Goal: Task Accomplishment & Management: Manage account settings

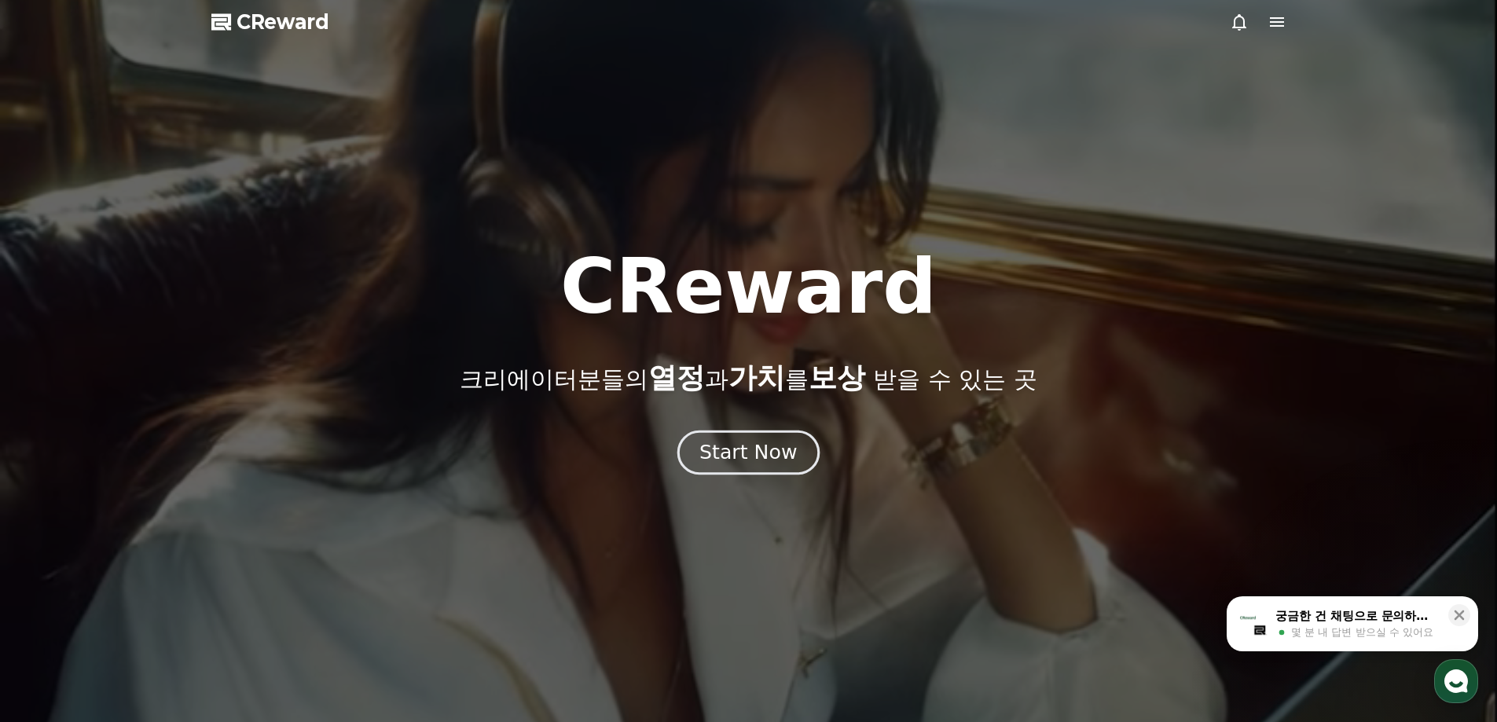
click at [716, 450] on div "Start Now" at bounding box center [747, 452] width 97 height 27
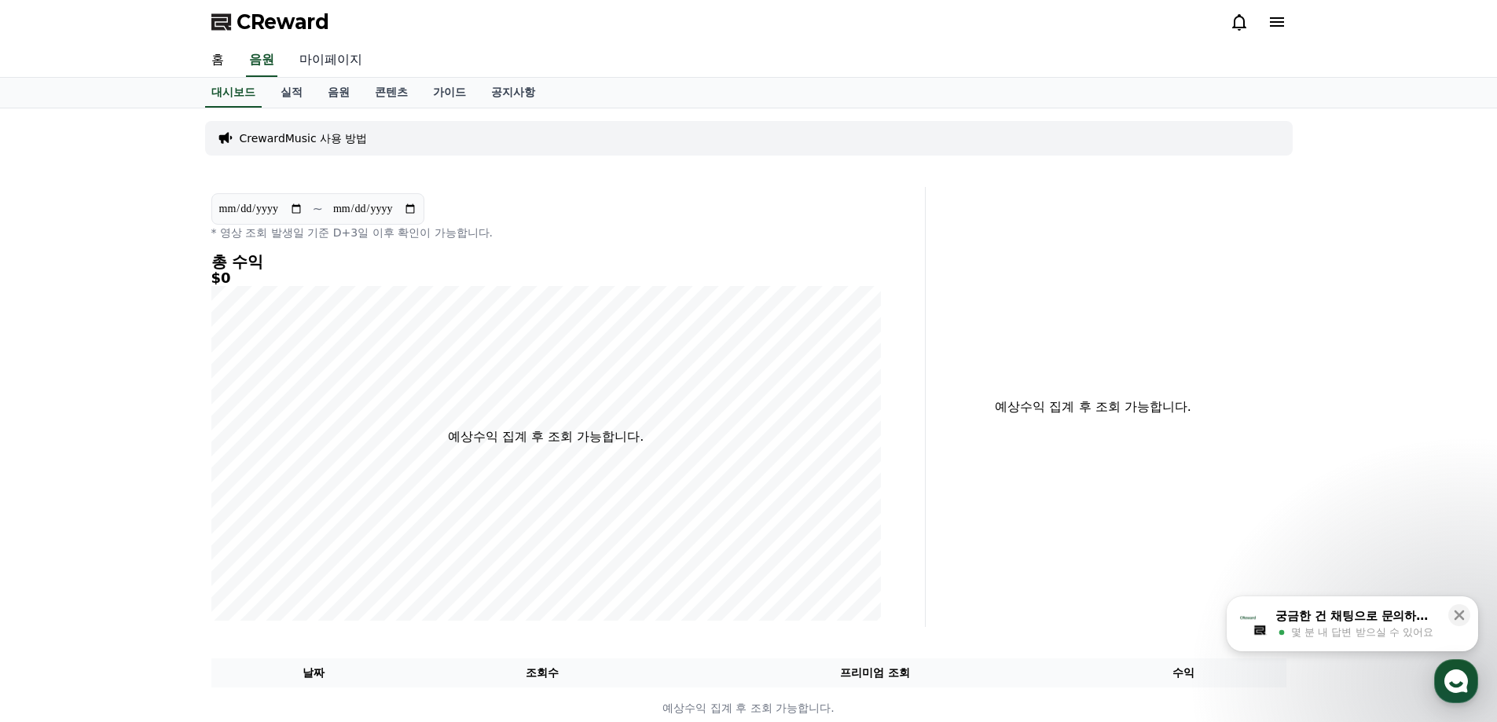
click at [311, 55] on link "마이페이지" at bounding box center [331, 60] width 88 height 33
select select "**********"
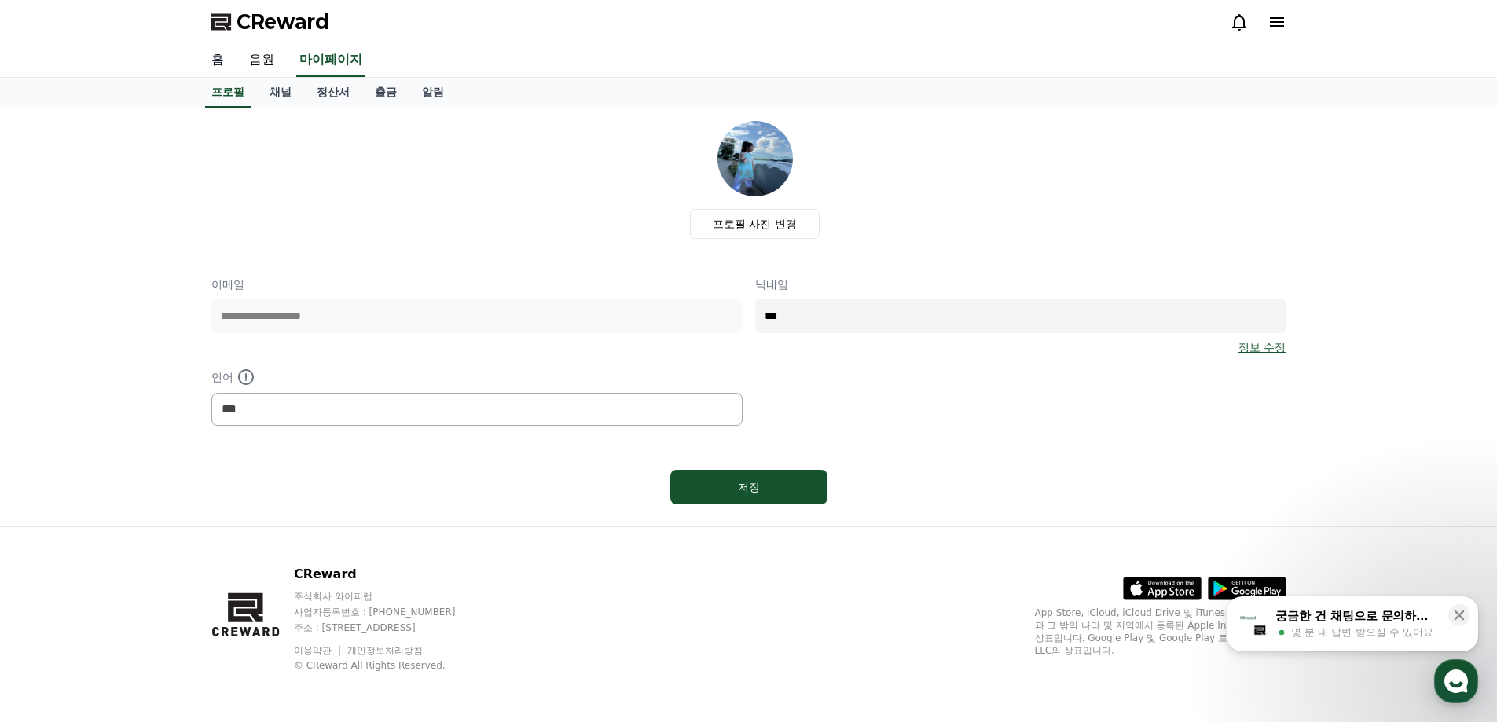
click at [213, 57] on link "홈" at bounding box center [218, 60] width 38 height 33
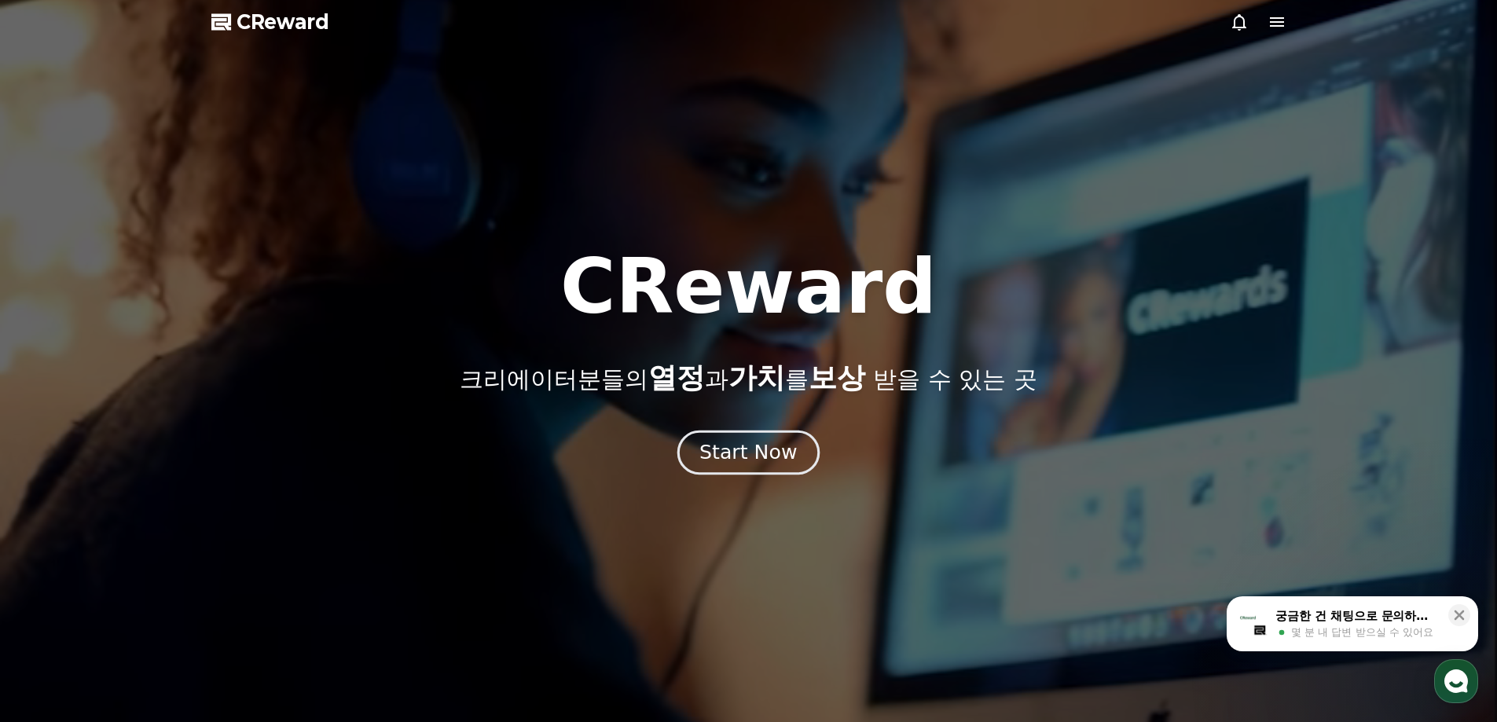
click at [781, 436] on button "Start Now" at bounding box center [748, 452] width 142 height 45
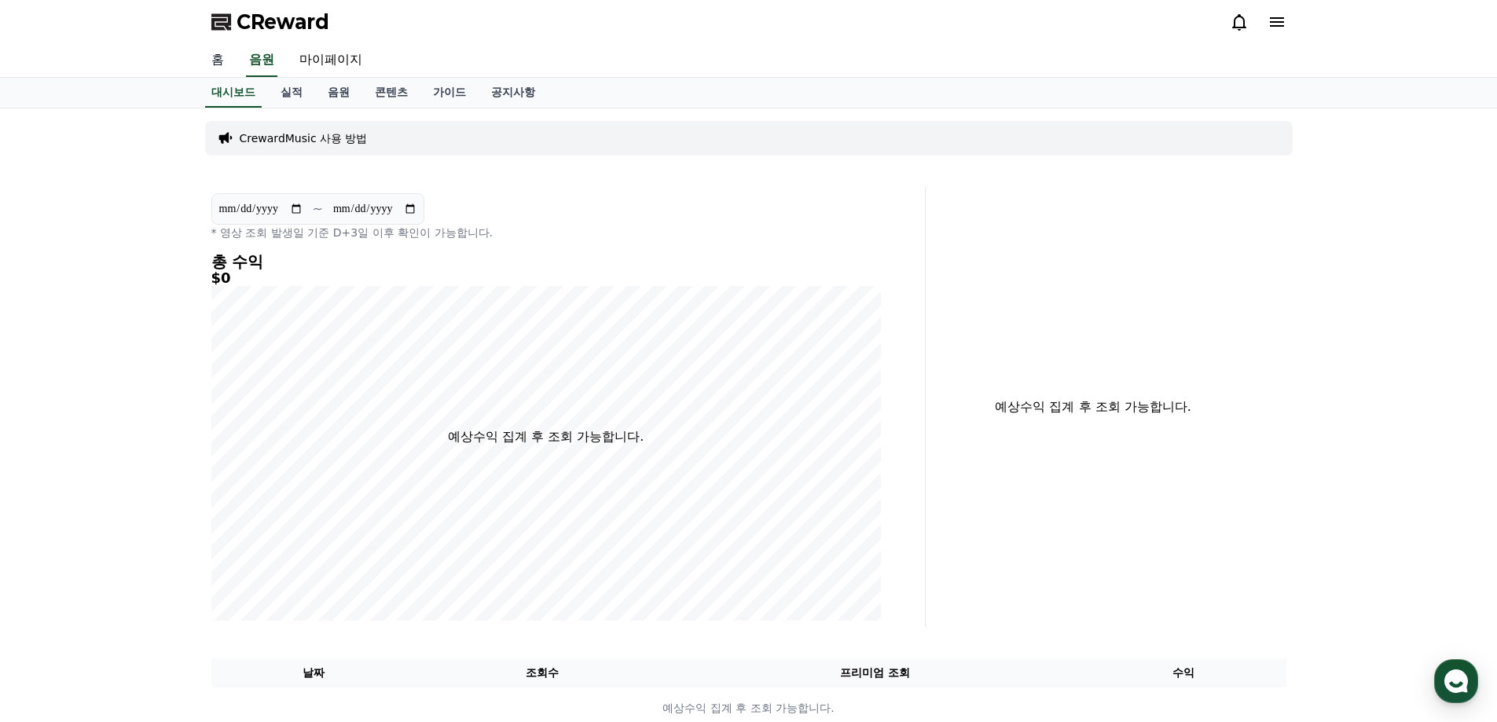
click at [225, 60] on link "홈" at bounding box center [218, 60] width 38 height 33
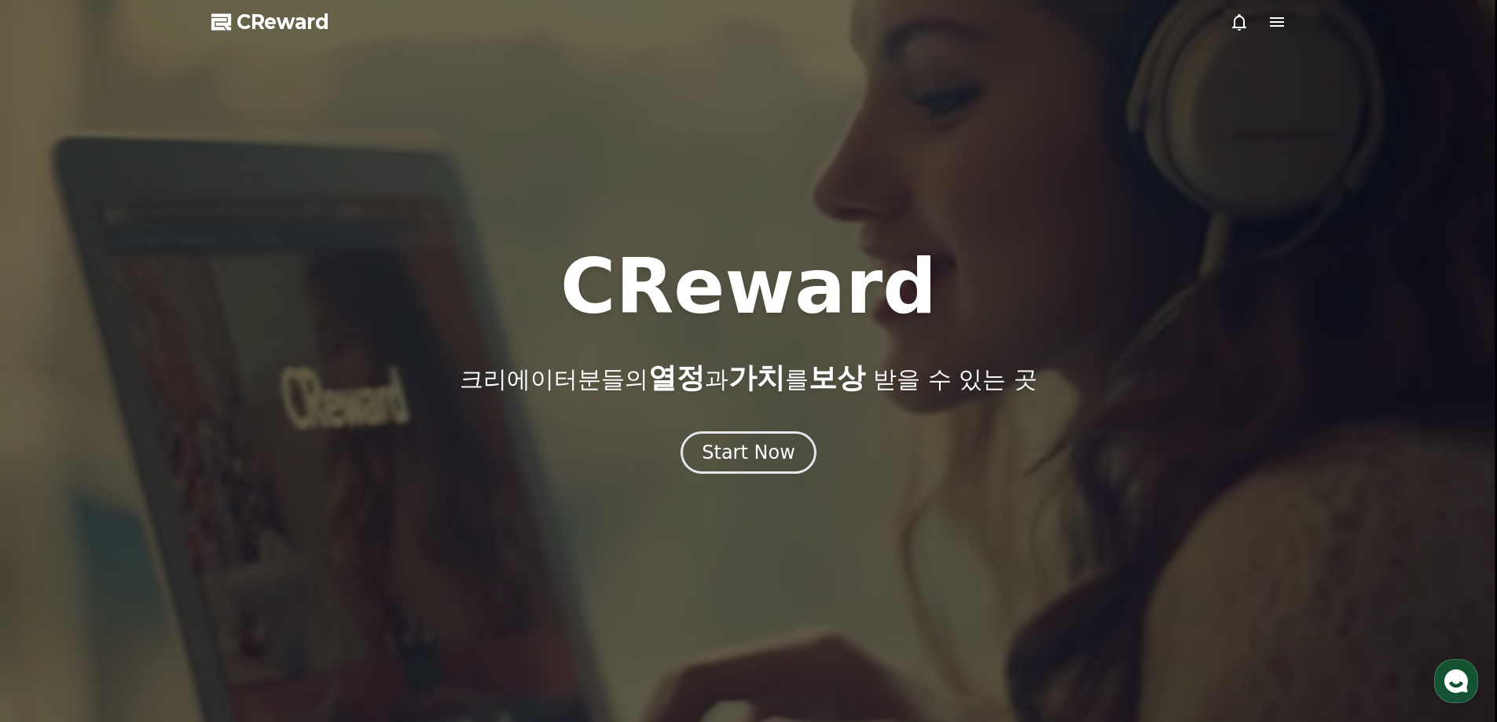
click at [225, 25] on polygon at bounding box center [221, 22] width 20 height 16
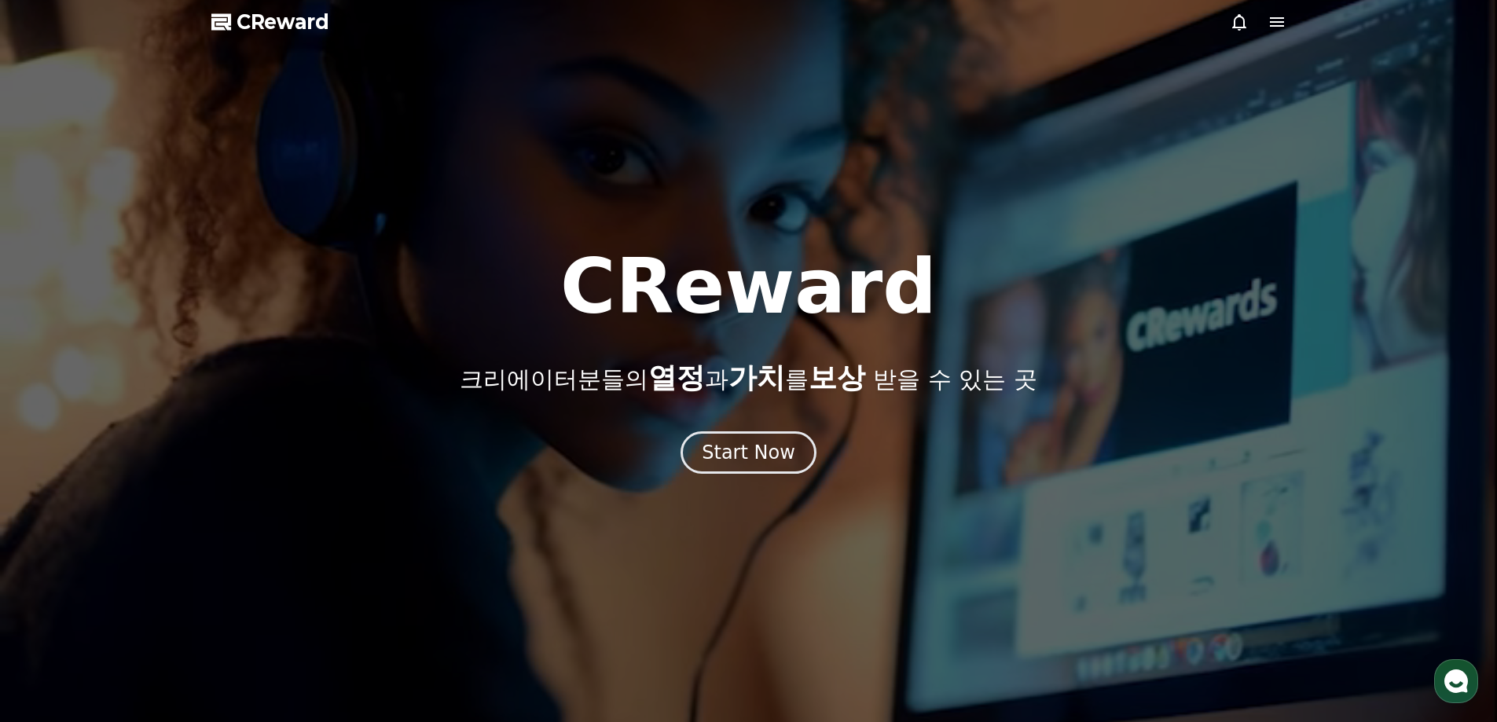
click at [1281, 21] on icon at bounding box center [1277, 21] width 14 height 9
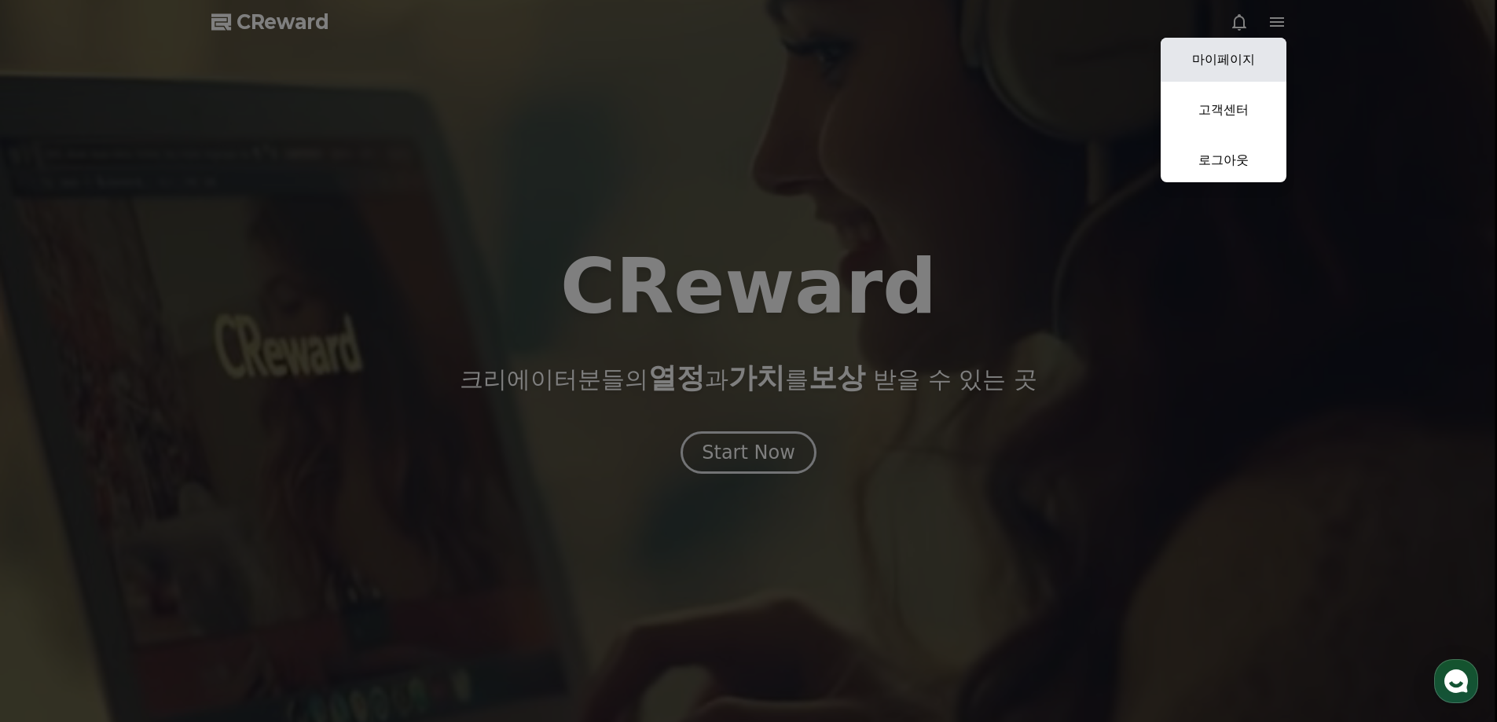
click at [1245, 57] on link "마이페이지" at bounding box center [1223, 60] width 126 height 44
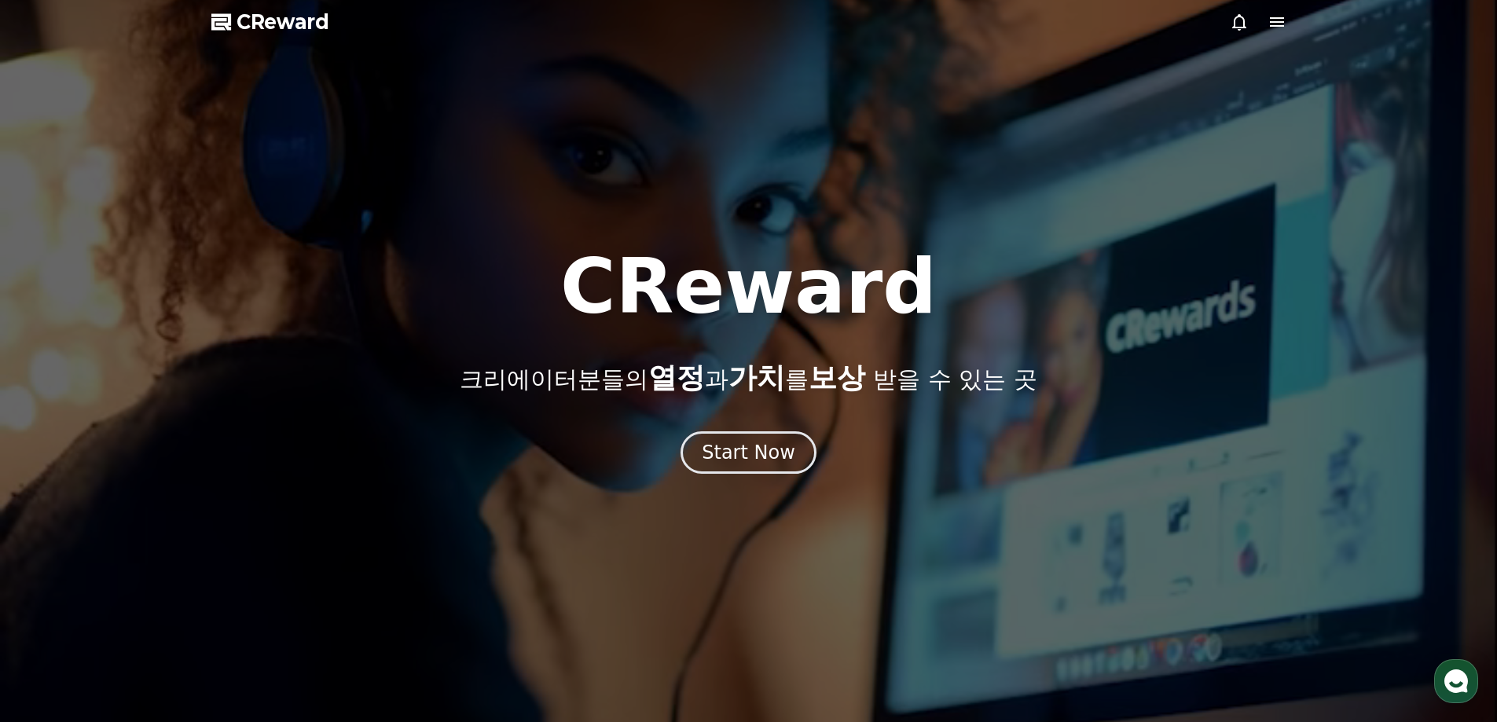
select select "**********"
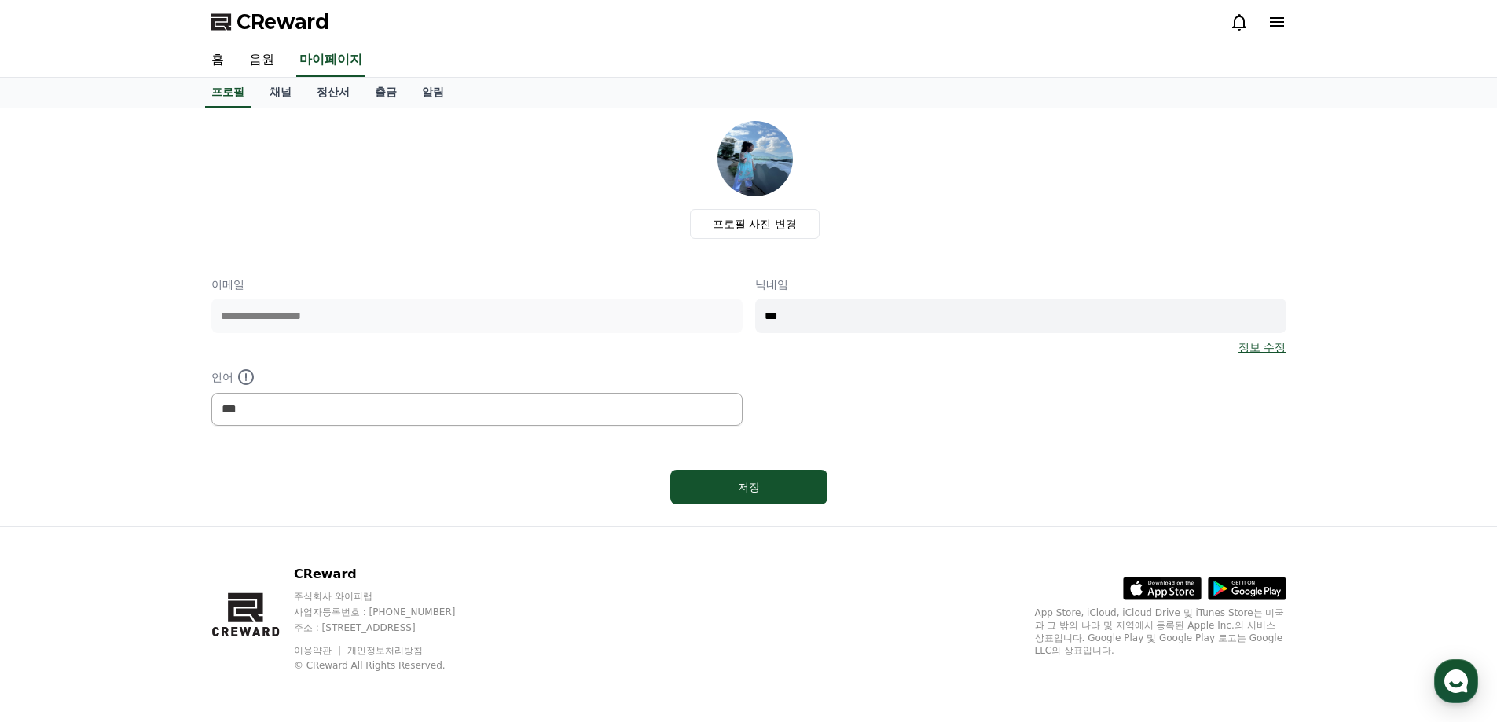
click at [1282, 16] on icon at bounding box center [1276, 22] width 19 height 19
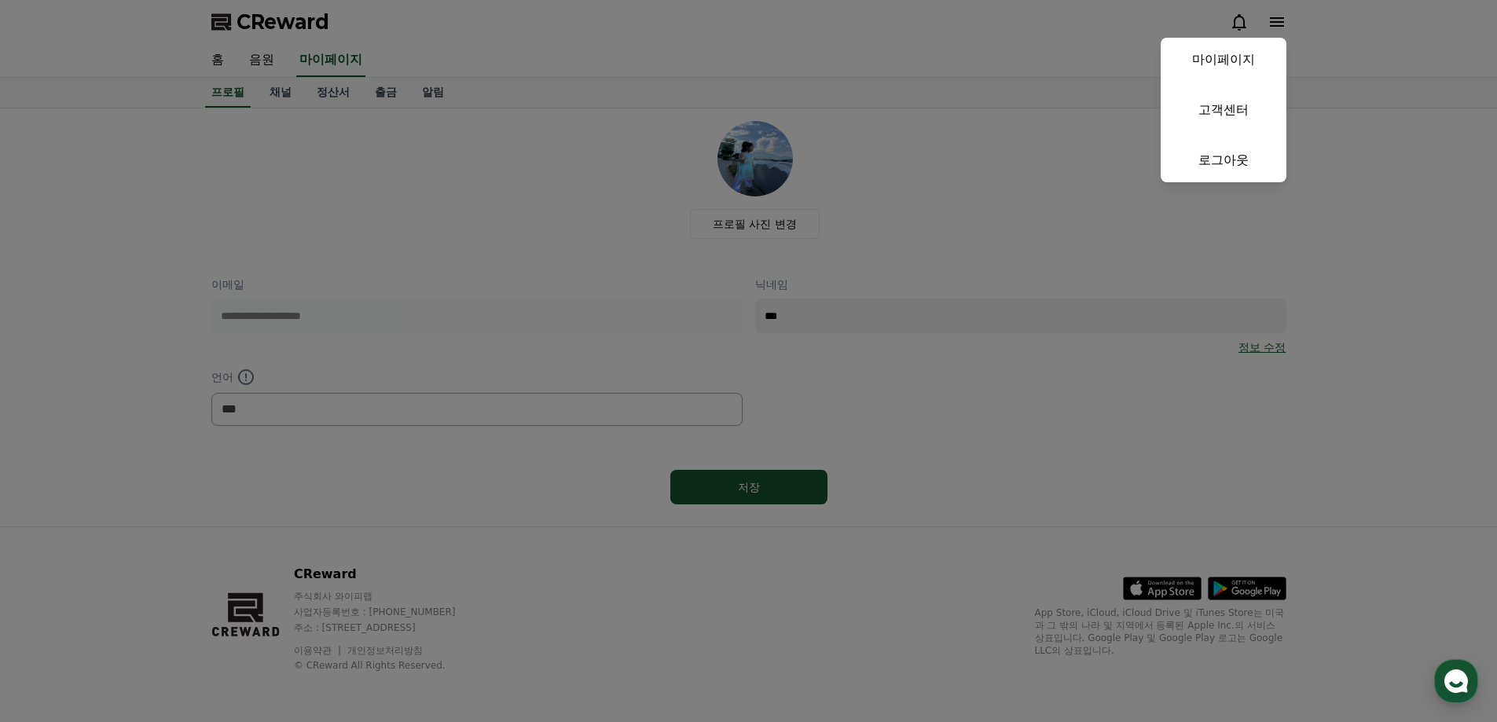
click at [820, 12] on button "close" at bounding box center [748, 361] width 1497 height 722
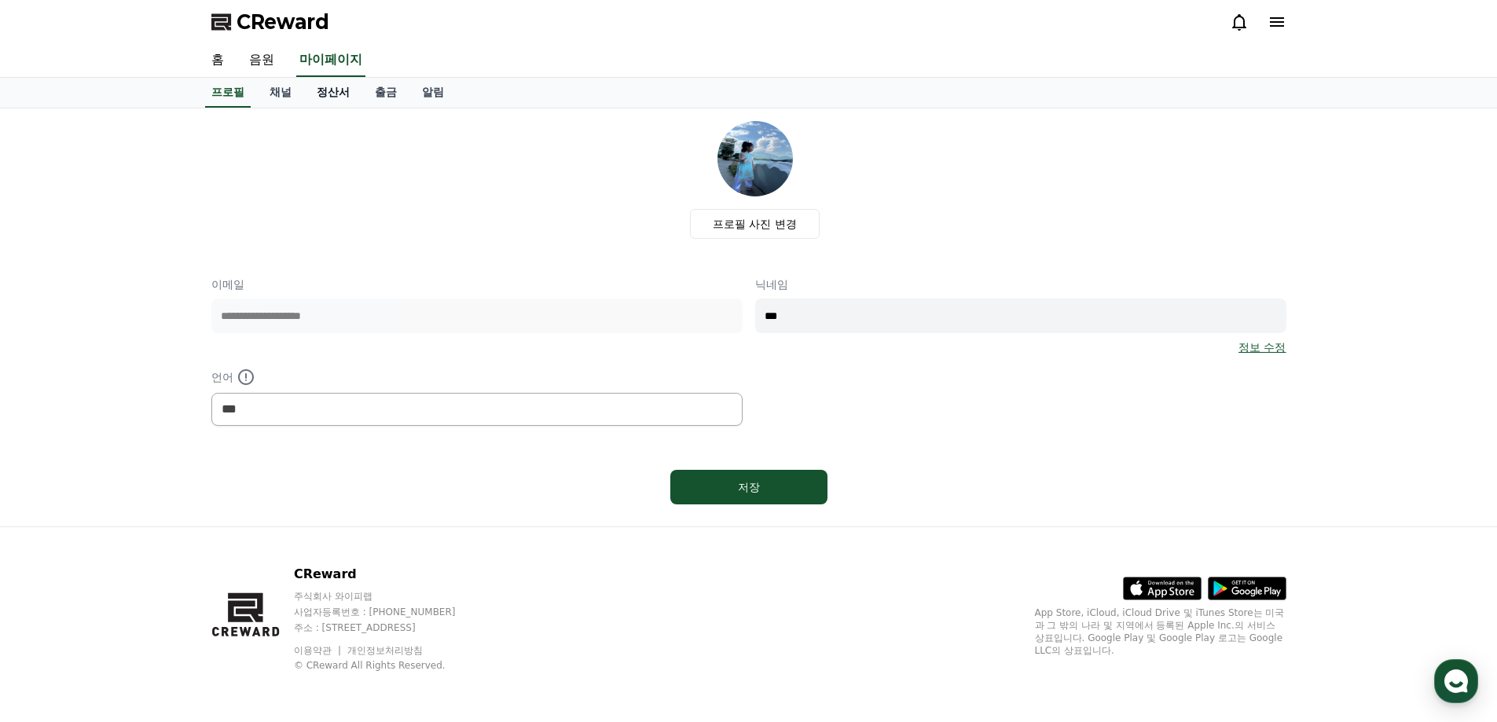
click at [313, 95] on link "정산서" at bounding box center [333, 93] width 58 height 30
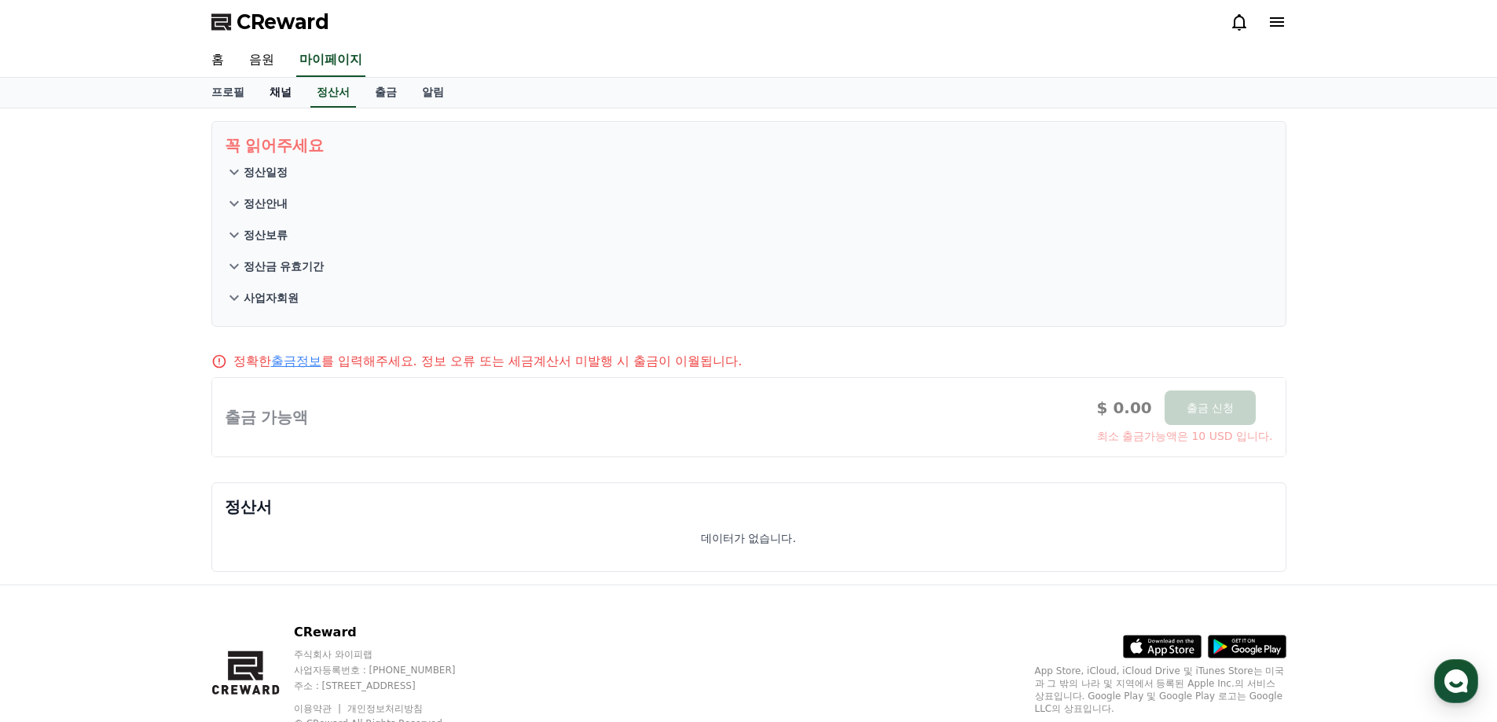
click at [285, 97] on link "채널" at bounding box center [280, 93] width 47 height 30
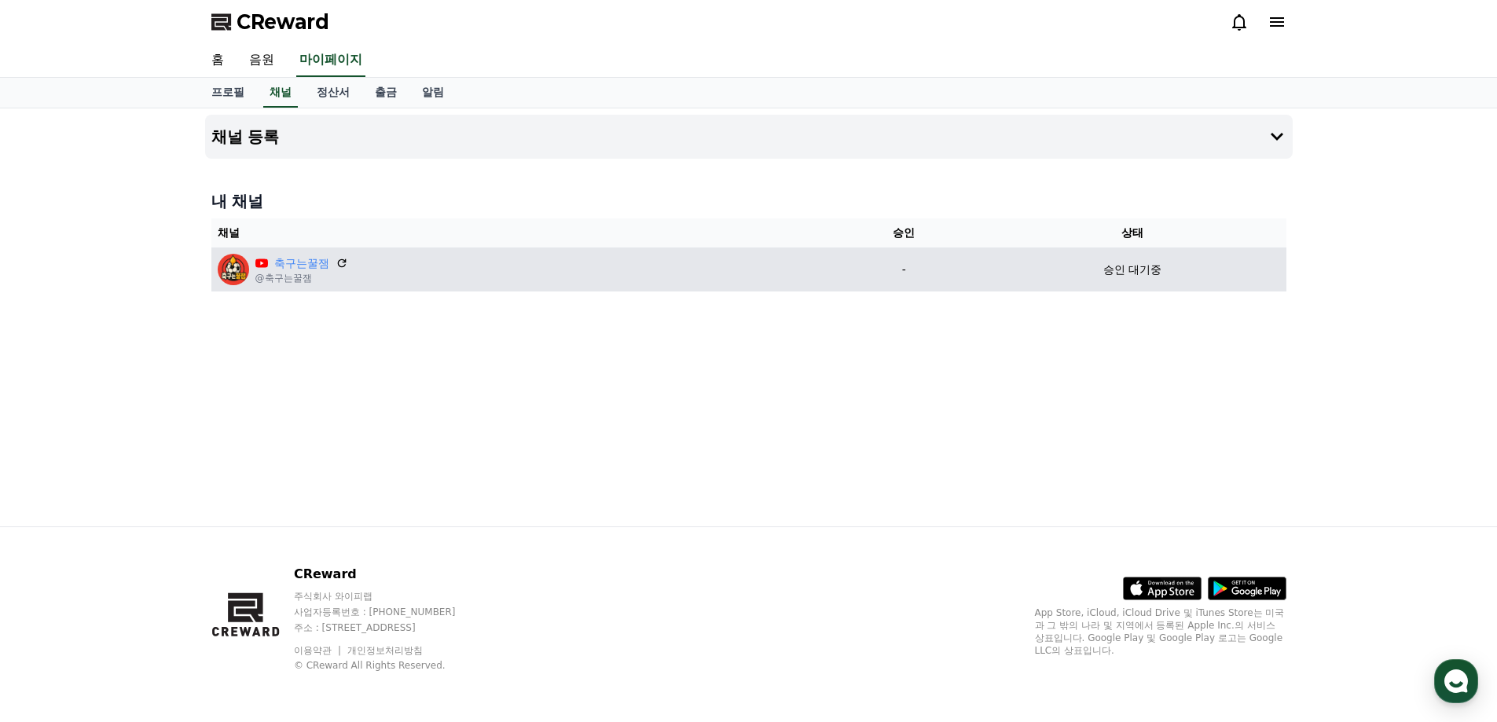
click at [1278, 255] on td "승인 대기중" at bounding box center [1131, 269] width 307 height 44
